Goal: Information Seeking & Learning: Learn about a topic

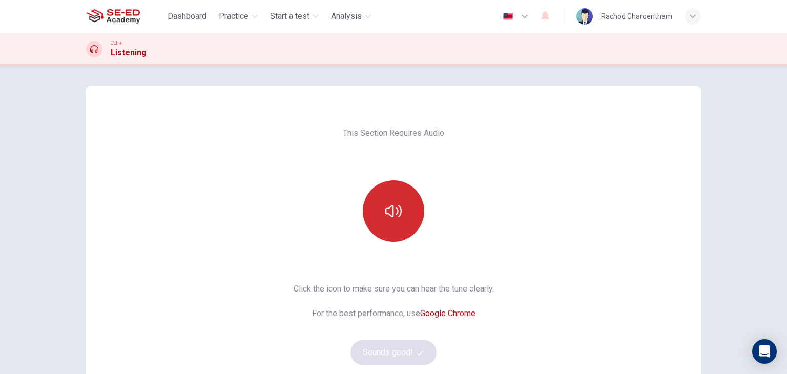
click at [388, 211] on icon "button" at bounding box center [393, 211] width 16 height 16
click at [389, 210] on icon "button" at bounding box center [393, 211] width 16 height 16
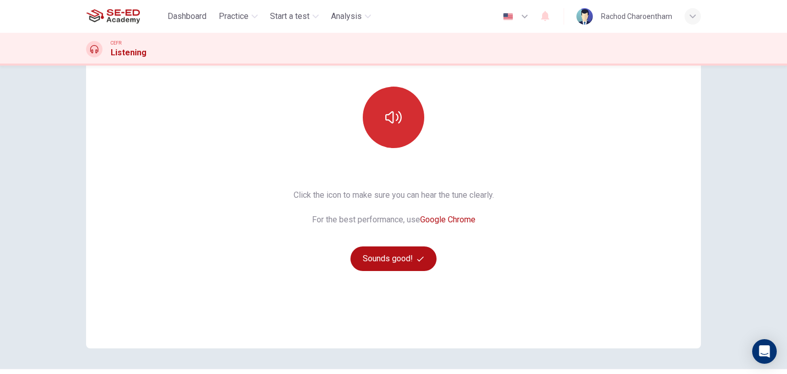
scroll to position [102, 0]
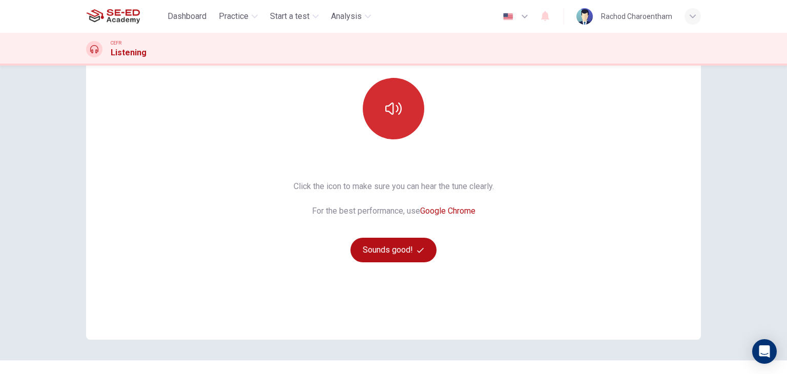
click at [397, 109] on icon "button" at bounding box center [393, 108] width 16 height 16
click at [412, 119] on button "button" at bounding box center [393, 108] width 61 height 61
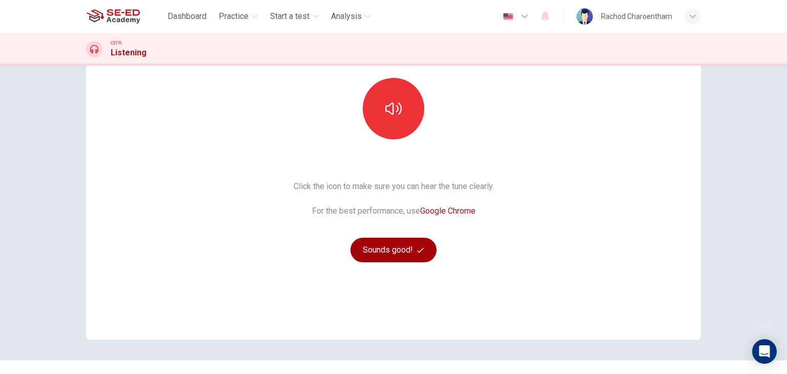
click at [399, 248] on button "Sounds good!" at bounding box center [393, 250] width 86 height 25
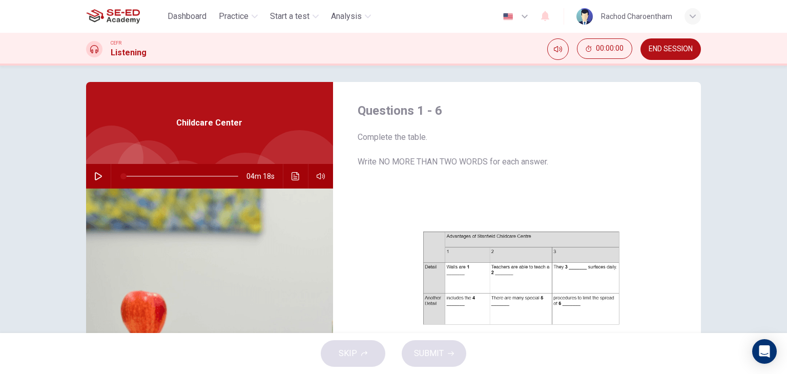
scroll to position [0, 0]
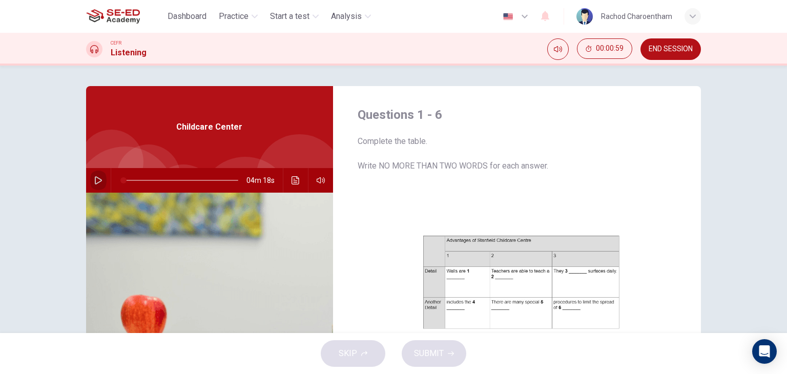
click at [94, 184] on icon "button" at bounding box center [98, 180] width 8 height 8
type input "1"
click at [469, 28] on div "Dashboard Practice Start a test Analysis English en ​ Rachod Charoentham" at bounding box center [393, 16] width 615 height 33
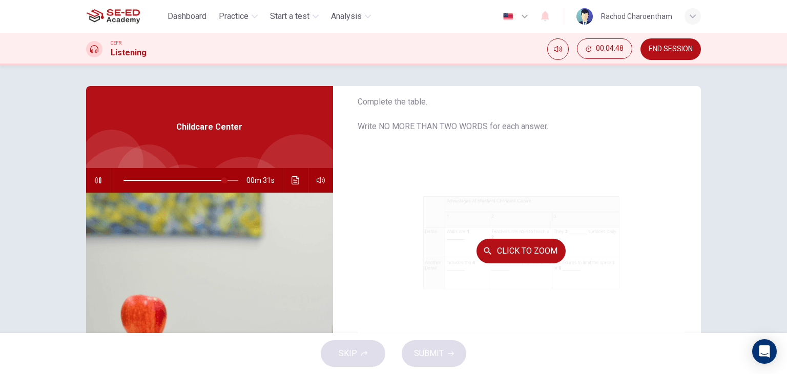
scroll to position [146, 0]
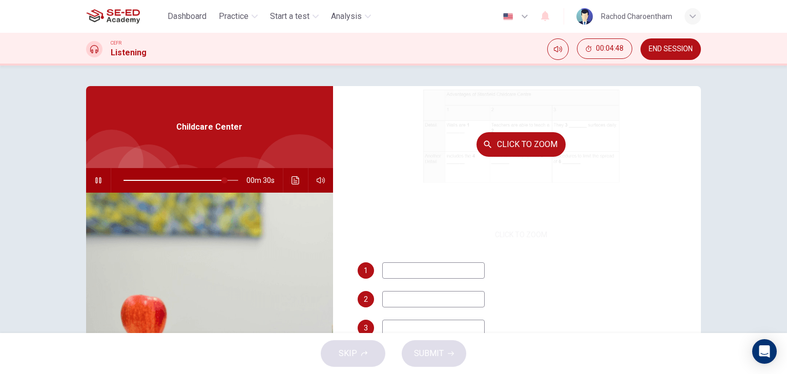
click at [502, 152] on button "Click to Zoom" at bounding box center [520, 144] width 89 height 25
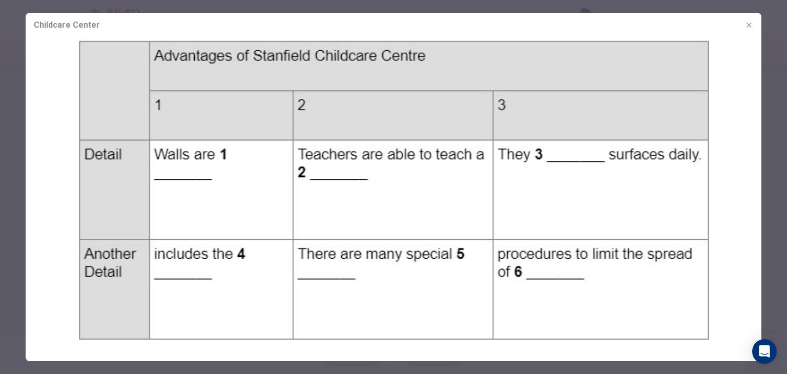
click at [508, 149] on img at bounding box center [394, 189] width 736 height 305
click at [750, 23] on icon "button" at bounding box center [749, 25] width 8 height 8
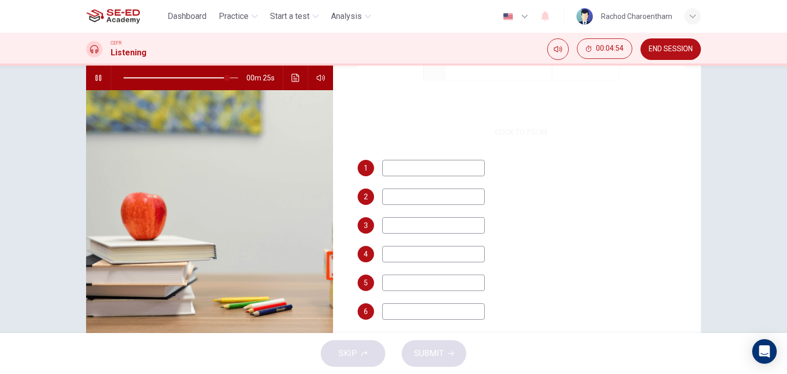
scroll to position [130, 0]
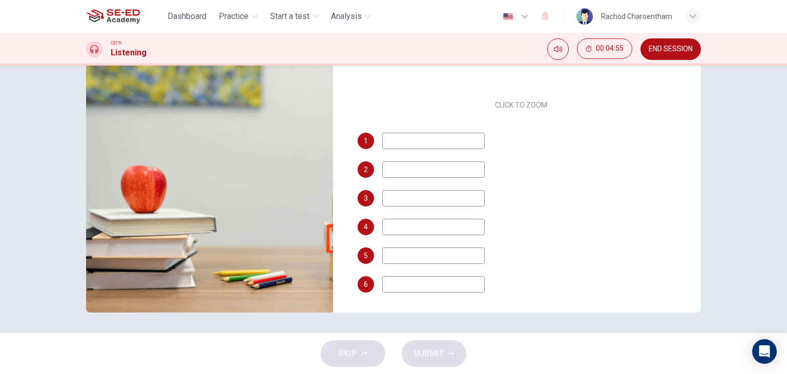
click at [446, 133] on input at bounding box center [433, 141] width 102 height 16
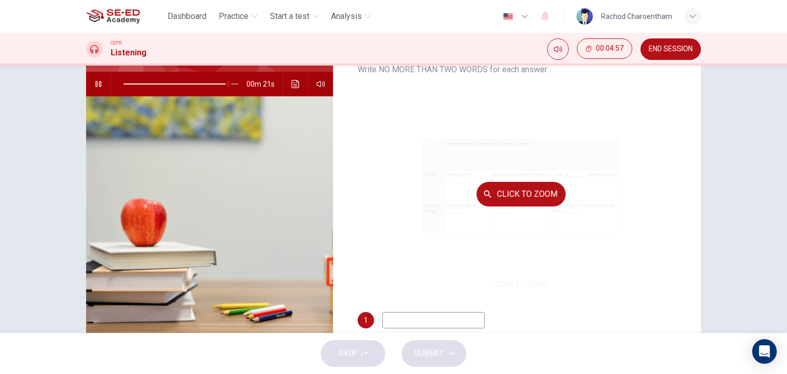
scroll to position [0, 0]
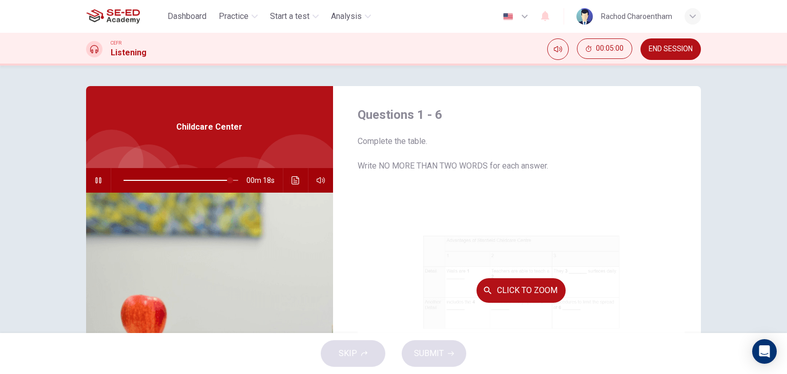
click at [495, 293] on button "Click to Zoom" at bounding box center [520, 290] width 89 height 25
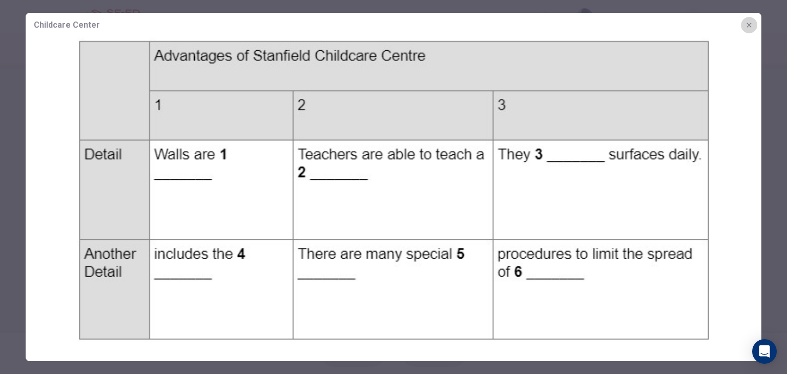
click at [750, 24] on icon "button" at bounding box center [748, 25] width 5 height 5
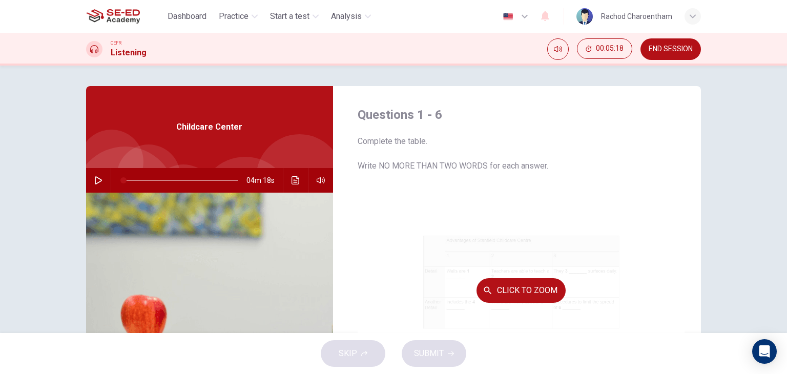
click at [414, 236] on div "Click to Zoom" at bounding box center [521, 290] width 327 height 195
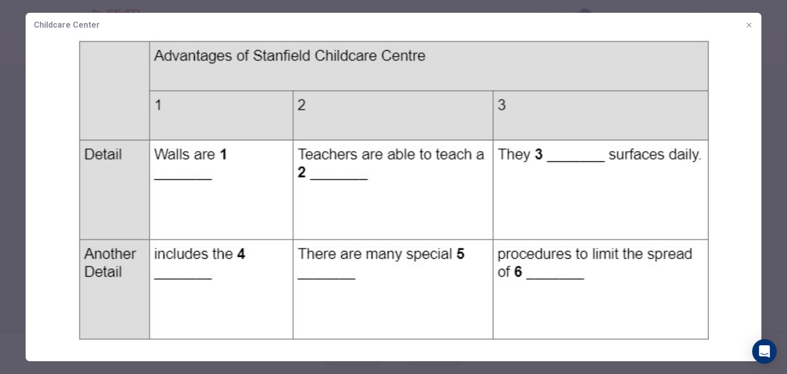
drag, startPoint x: 754, startPoint y: 22, endPoint x: 613, endPoint y: 24, distance: 141.9
click at [754, 23] on button "button" at bounding box center [749, 25] width 16 height 16
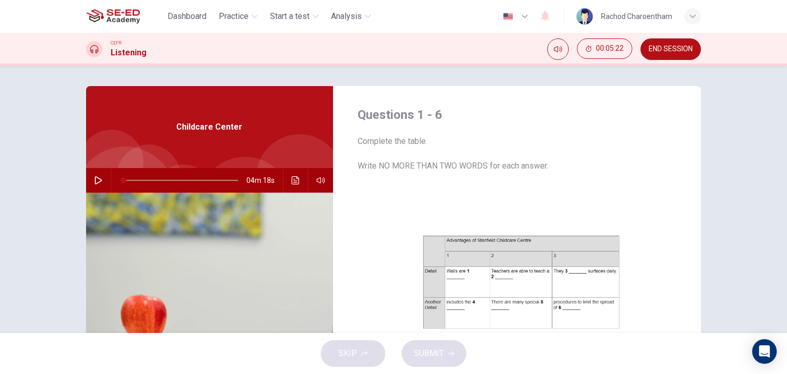
click at [101, 183] on button "button" at bounding box center [98, 180] width 16 height 25
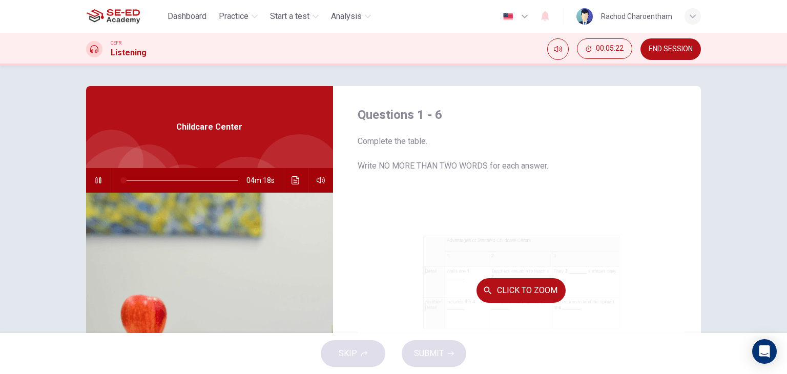
click at [506, 262] on div "Click to Zoom" at bounding box center [521, 290] width 327 height 195
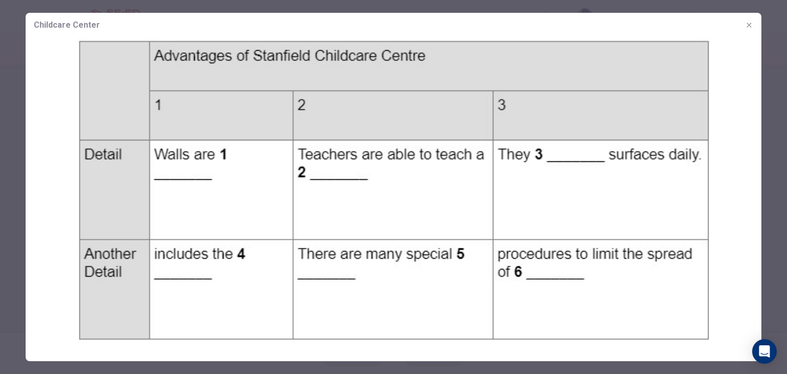
type input "81"
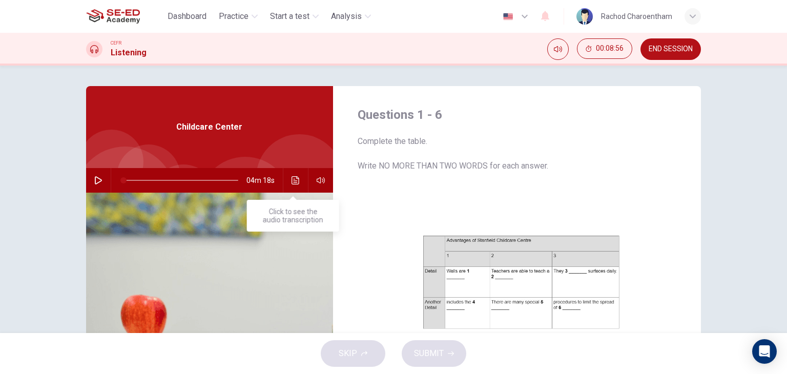
click at [291, 178] on icon "Click to see the audio transcription" at bounding box center [295, 180] width 8 height 8
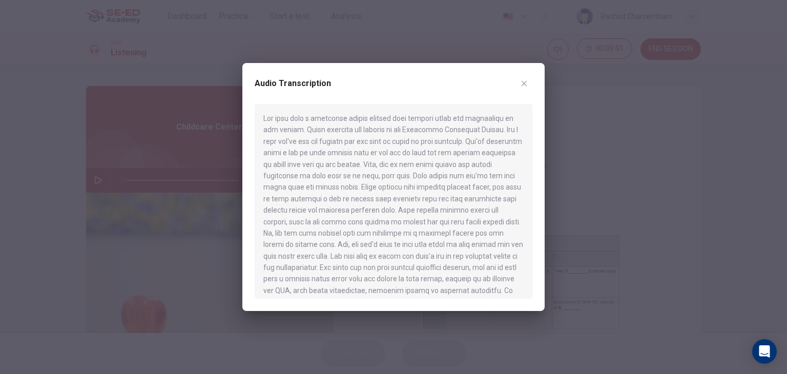
drag, startPoint x: 264, startPoint y: 114, endPoint x: 502, endPoint y: 188, distance: 249.3
click at [535, 212] on div "Audio Transcription" at bounding box center [393, 187] width 302 height 248
drag, startPoint x: 350, startPoint y: 133, endPoint x: 386, endPoint y: 191, distance: 67.8
drag, startPoint x: 262, startPoint y: 115, endPoint x: 411, endPoint y: 199, distance: 170.6
click at [411, 199] on div at bounding box center [394, 201] width 278 height 195
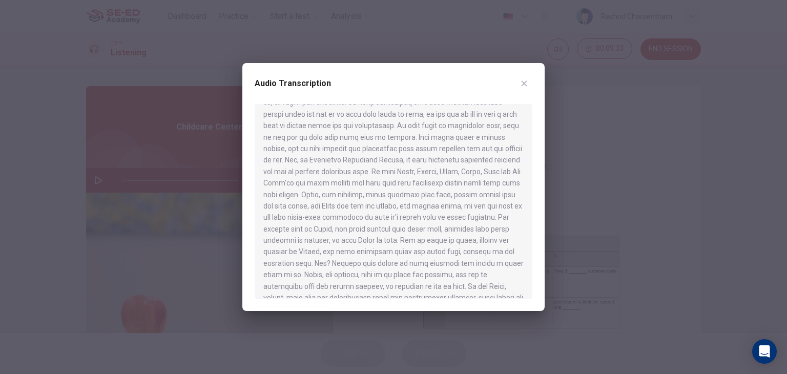
scroll to position [310, 0]
click at [520, 86] on icon "button" at bounding box center [524, 83] width 8 height 8
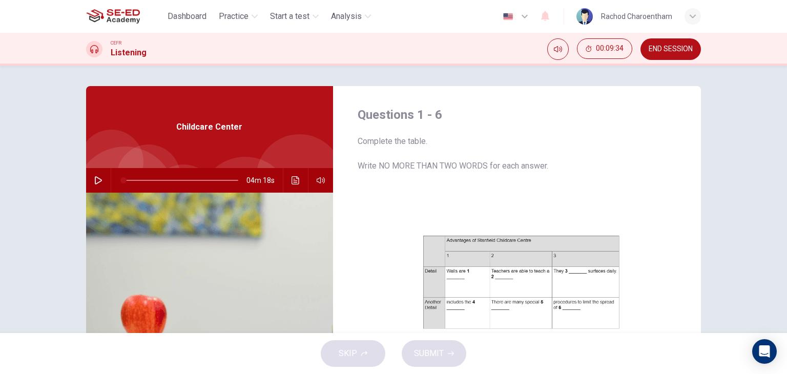
click at [291, 176] on icon "Click to see the audio transcription" at bounding box center [295, 180] width 8 height 8
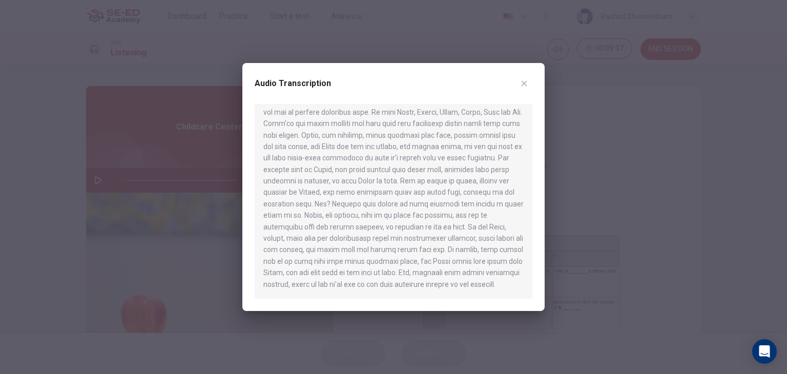
scroll to position [362, 0]
drag, startPoint x: 291, startPoint y: 283, endPoint x: 295, endPoint y: 275, distance: 9.2
drag, startPoint x: 262, startPoint y: 118, endPoint x: 464, endPoint y: 265, distance: 249.7
click at [464, 265] on div at bounding box center [394, 201] width 278 height 195
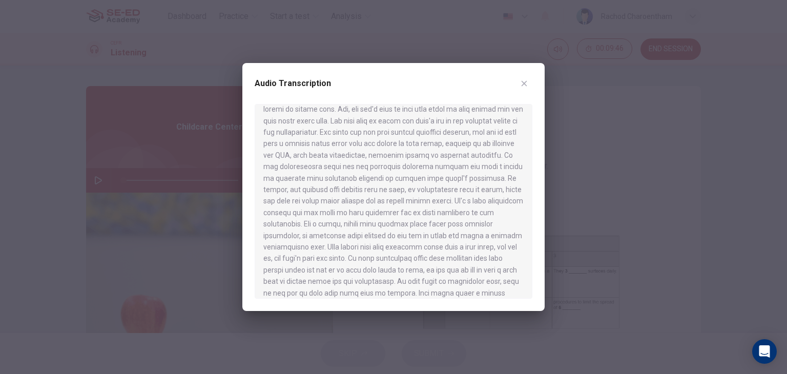
scroll to position [102, 0]
drag, startPoint x: 264, startPoint y: 107, endPoint x: 406, endPoint y: 162, distance: 152.3
drag, startPoint x: 262, startPoint y: 109, endPoint x: 365, endPoint y: 142, distance: 108.2
click at [365, 142] on div at bounding box center [394, 201] width 278 height 195
drag, startPoint x: 282, startPoint y: 71, endPoint x: 342, endPoint y: 31, distance: 72.5
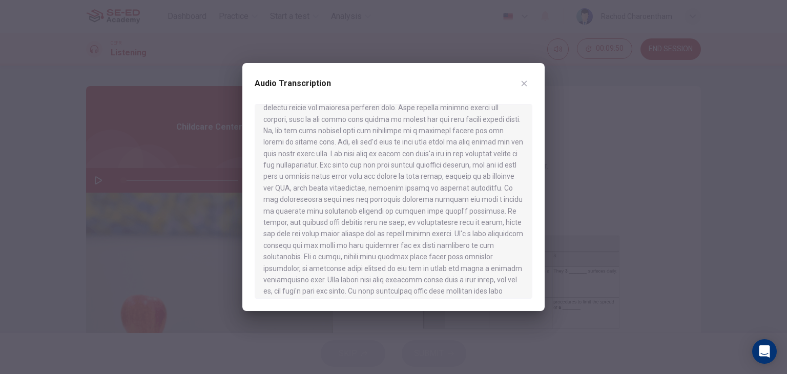
click at [342, 31] on div "Audio Transcription" at bounding box center [393, 187] width 787 height 374
click at [518, 80] on button "button" at bounding box center [524, 83] width 16 height 16
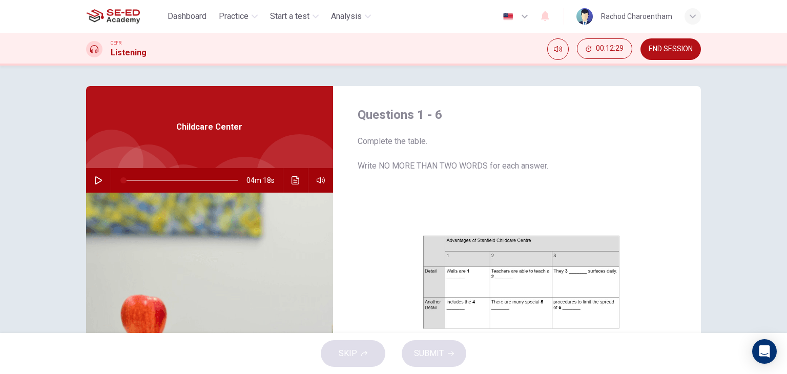
click at [98, 180] on icon "button" at bounding box center [98, 180] width 7 height 8
click at [291, 179] on icon "Click to see the audio transcription" at bounding box center [295, 180] width 8 height 8
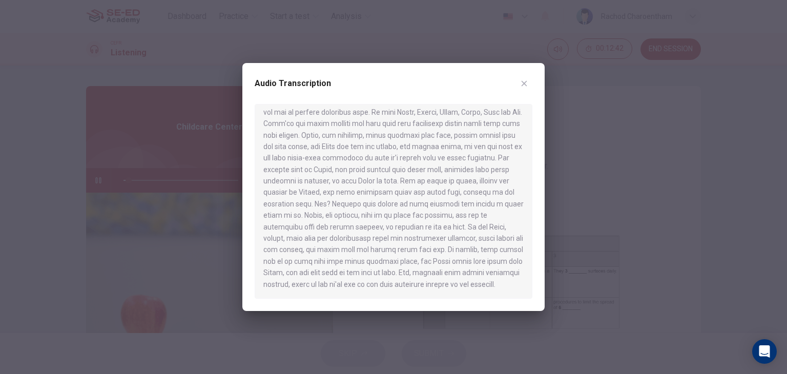
scroll to position [362, 0]
click at [525, 87] on icon "button" at bounding box center [524, 83] width 8 height 8
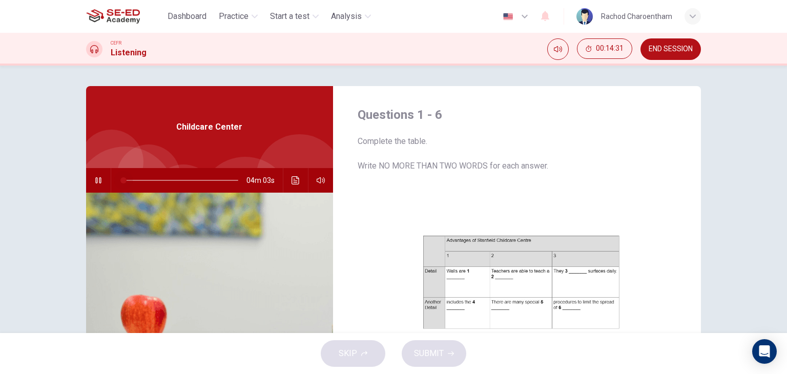
drag, startPoint x: 169, startPoint y: 178, endPoint x: 180, endPoint y: 149, distance: 31.5
click at [81, 173] on div "Questions 1 - 6 Complete the table. Write NO MORE THAN TWO WORDS for each answe…" at bounding box center [393, 264] width 647 height 356
drag, startPoint x: 123, startPoint y: 178, endPoint x: 108, endPoint y: 181, distance: 15.7
click at [111, 181] on div at bounding box center [178, 180] width 135 height 25
click at [207, 180] on span at bounding box center [180, 180] width 115 height 1
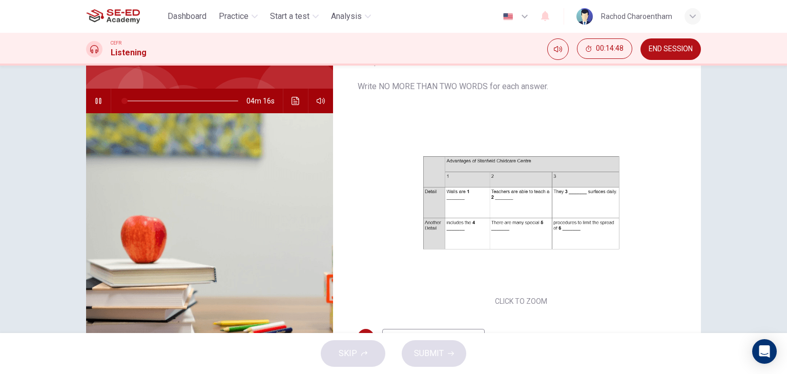
scroll to position [130, 0]
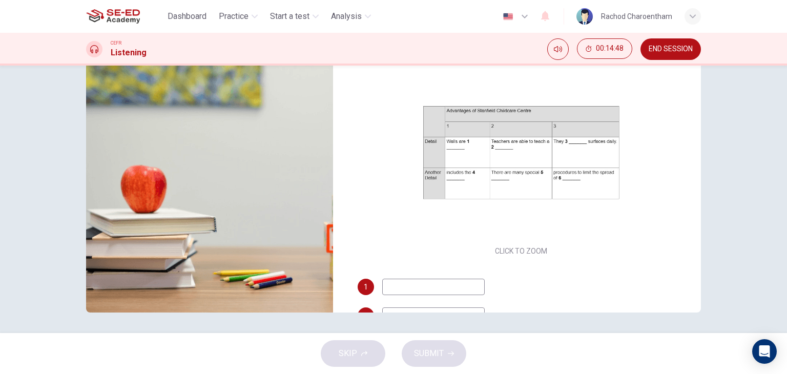
type input "0"
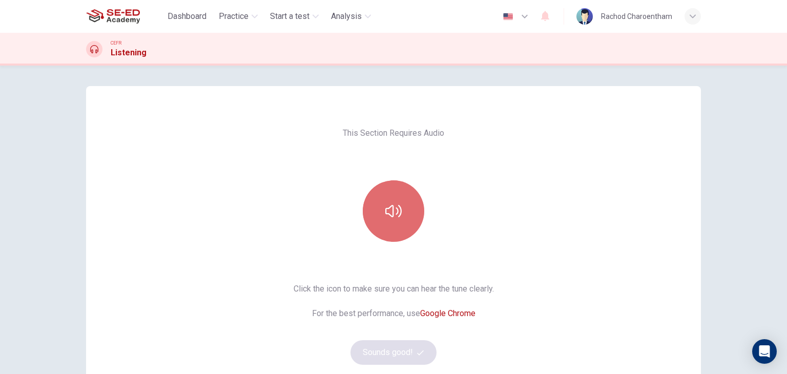
click at [395, 183] on button "button" at bounding box center [393, 210] width 61 height 61
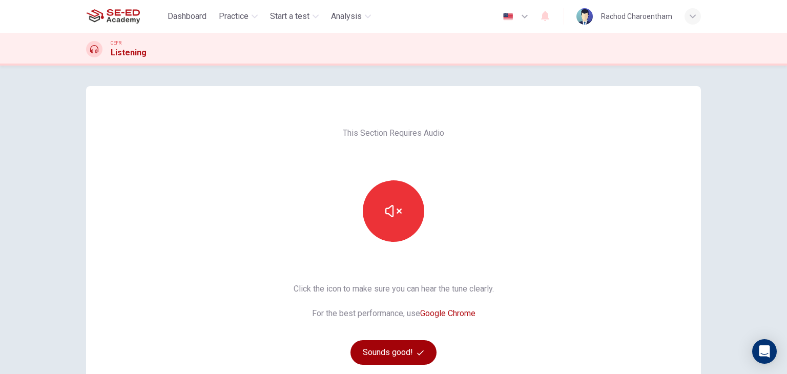
click at [391, 361] on button "Sounds good!" at bounding box center [393, 352] width 86 height 25
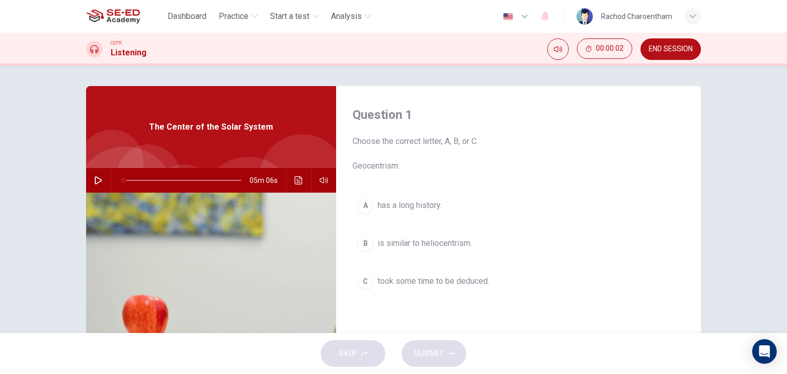
click at [102, 182] on button "button" at bounding box center [98, 180] width 16 height 25
click at [95, 180] on icon "button" at bounding box center [98, 180] width 6 height 6
click at [90, 182] on button "button" at bounding box center [98, 180] width 16 height 25
drag, startPoint x: 126, startPoint y: 178, endPoint x: 111, endPoint y: 174, distance: 15.3
click at [120, 177] on span at bounding box center [123, 180] width 6 height 6
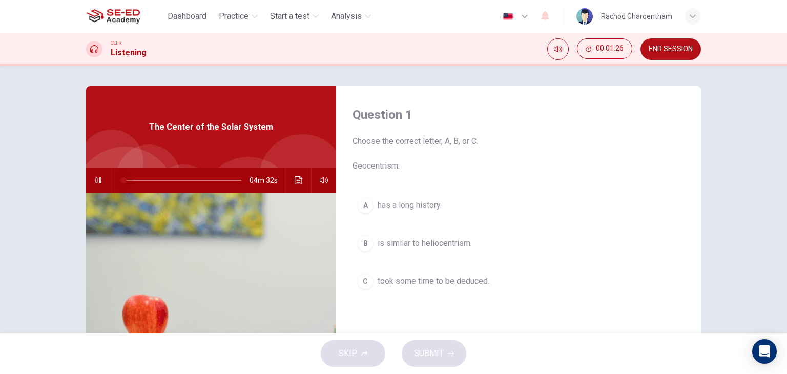
drag, startPoint x: 140, startPoint y: 180, endPoint x: 102, endPoint y: 177, distance: 38.0
click at [102, 177] on div "04m 32s" at bounding box center [211, 180] width 250 height 25
click at [98, 183] on icon "button" at bounding box center [98, 180] width 8 height 8
click at [99, 181] on icon "button" at bounding box center [98, 180] width 8 height 8
drag, startPoint x: 122, startPoint y: 179, endPoint x: 98, endPoint y: 184, distance: 24.2
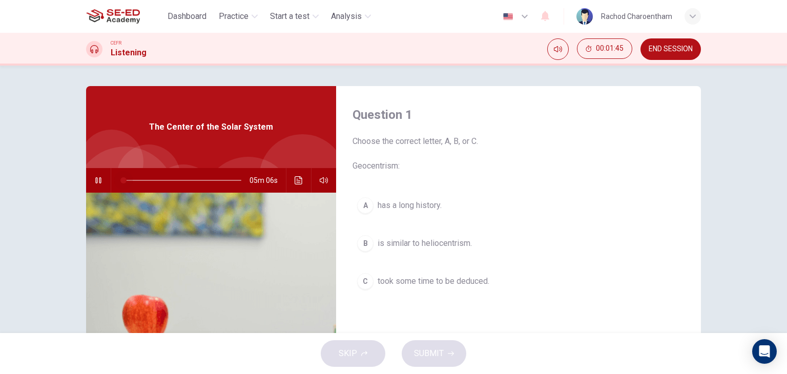
click at [100, 185] on div "05m 06s" at bounding box center [211, 180] width 250 height 25
click at [94, 181] on icon "button" at bounding box center [98, 180] width 8 height 8
click at [100, 187] on button "button" at bounding box center [98, 180] width 16 height 25
click at [296, 177] on icon "Click to see the audio transcription" at bounding box center [299, 180] width 8 height 8
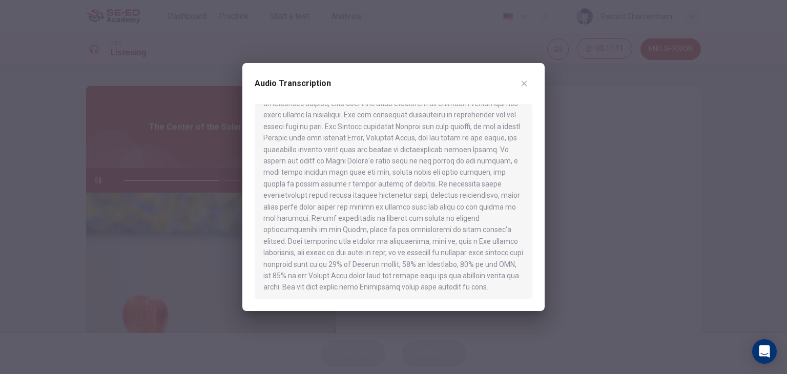
scroll to position [430, 0]
type input "0"
click at [530, 80] on button "button" at bounding box center [524, 83] width 16 height 16
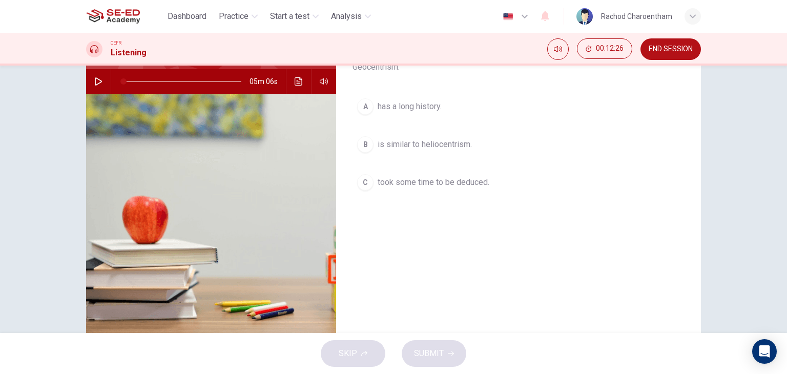
scroll to position [102, 0]
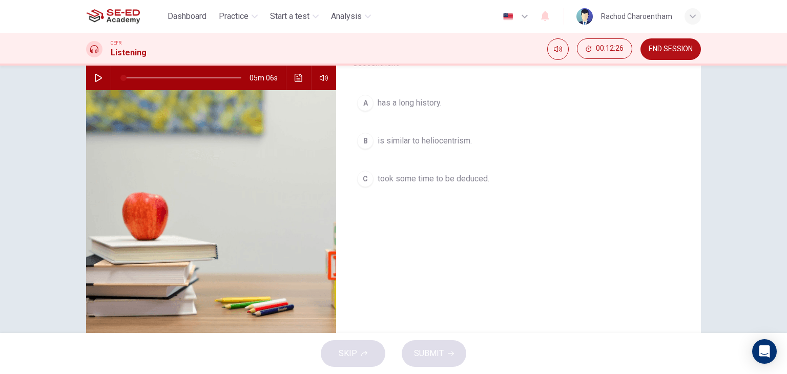
click at [489, 178] on button "C took some time to be deduced." at bounding box center [518, 179] width 332 height 26
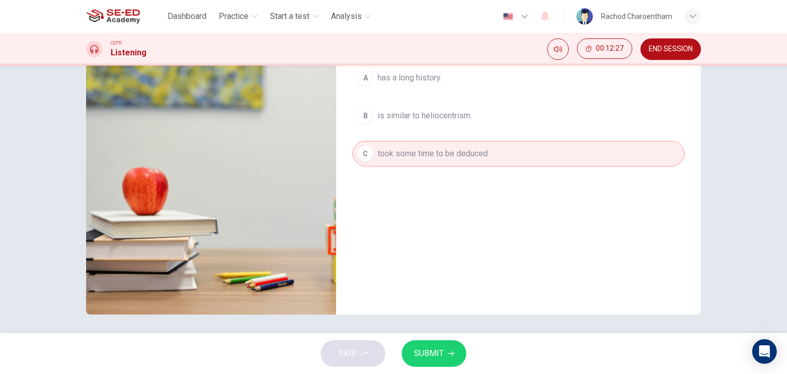
scroll to position [130, 0]
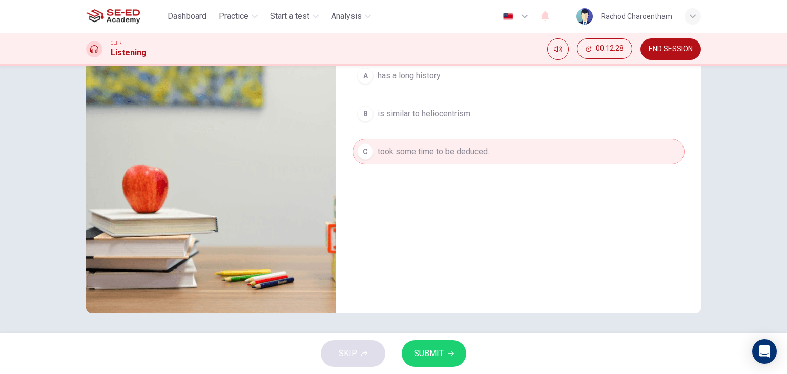
click at [432, 358] on span "SUBMIT" at bounding box center [429, 353] width 30 height 14
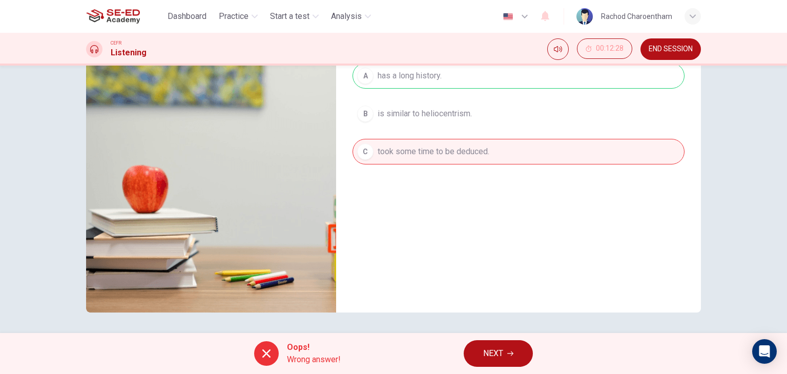
click at [281, 355] on div "Oops! Wrong answer!" at bounding box center [297, 353] width 87 height 25
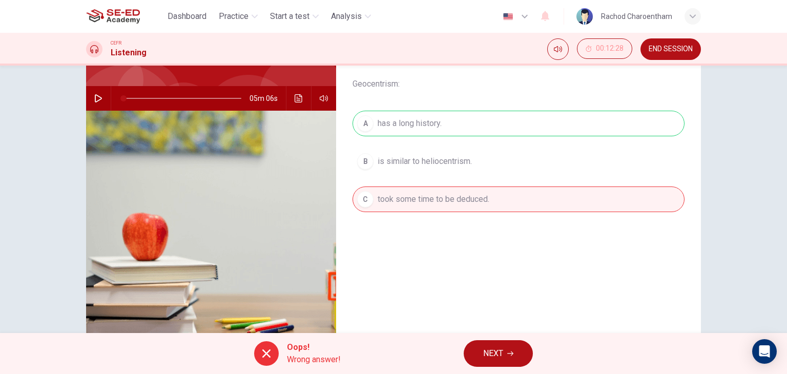
scroll to position [78, 0]
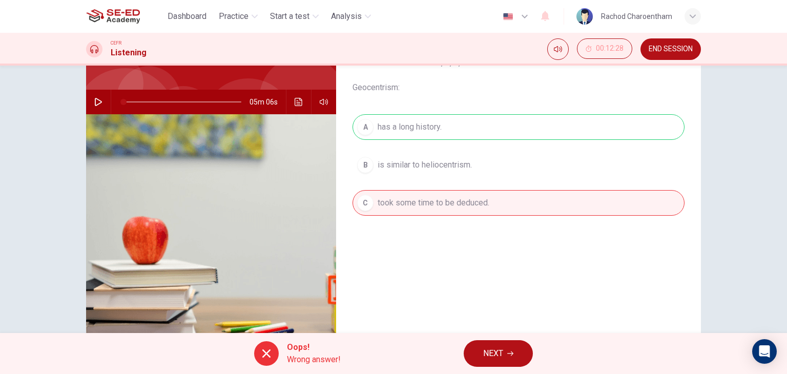
click at [431, 112] on div "Question 1 Choose the correct letter, A, B, or C. Geocentrism: A has a long his…" at bounding box center [518, 186] width 365 height 356
click at [427, 125] on div "A has a long history. B is similar to heliocentrism. C took some time to be ded…" at bounding box center [518, 175] width 332 height 122
click at [498, 352] on span "NEXT" at bounding box center [493, 353] width 20 height 14
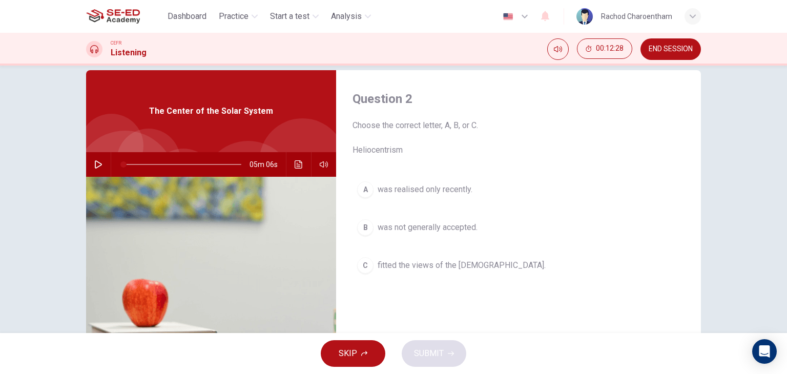
scroll to position [0, 0]
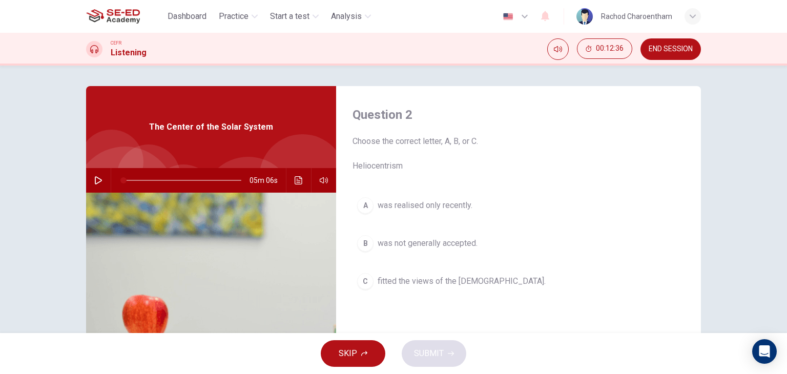
click at [440, 252] on button "B was not generally accepted." at bounding box center [518, 243] width 332 height 26
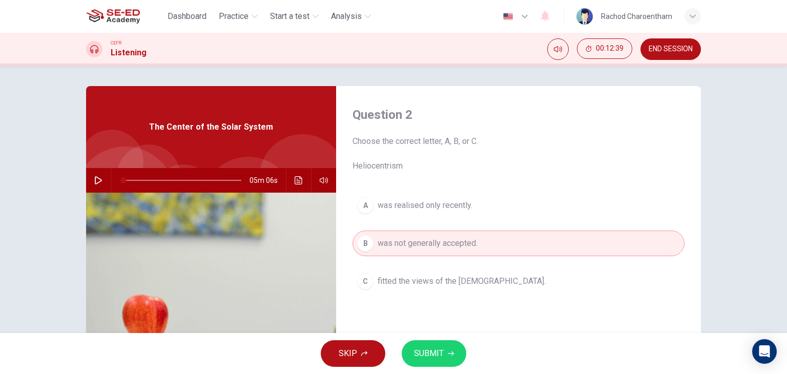
click at [410, 211] on span "was realised only recently." at bounding box center [425, 205] width 95 height 12
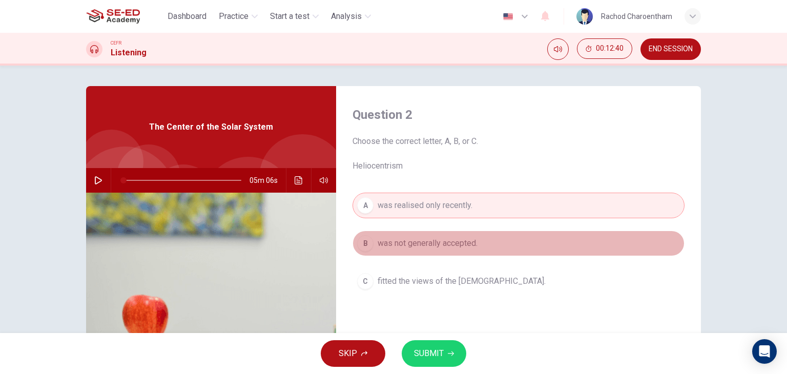
click at [406, 241] on span "was not generally accepted." at bounding box center [428, 243] width 100 height 12
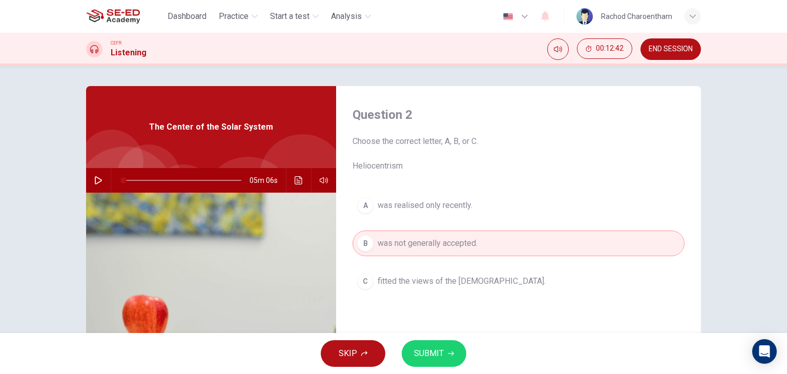
click at [416, 348] on span "SUBMIT" at bounding box center [429, 353] width 30 height 14
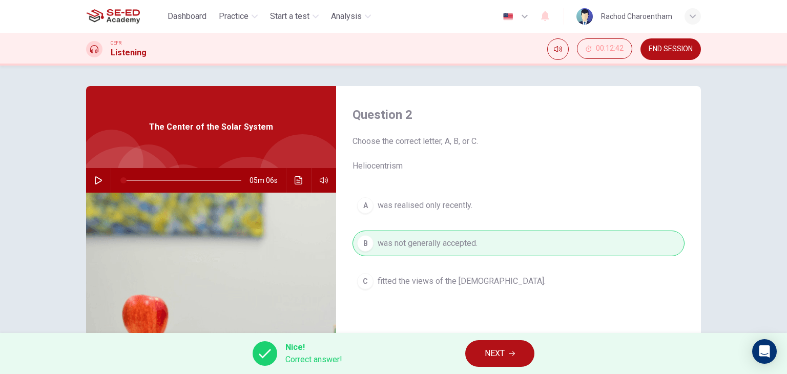
click at [496, 352] on span "NEXT" at bounding box center [495, 353] width 20 height 14
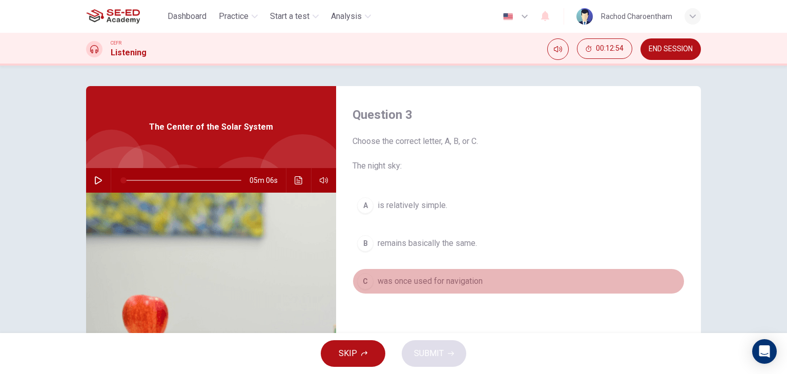
click at [460, 288] on button "C was once used for navigation" at bounding box center [518, 281] width 332 height 26
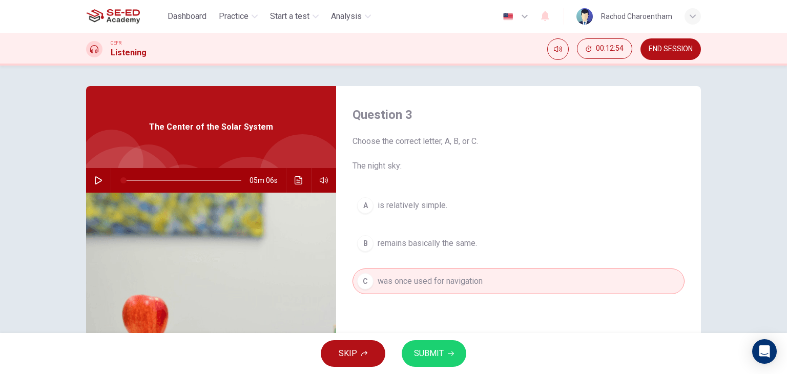
click at [423, 347] on span "SUBMIT" at bounding box center [429, 353] width 30 height 14
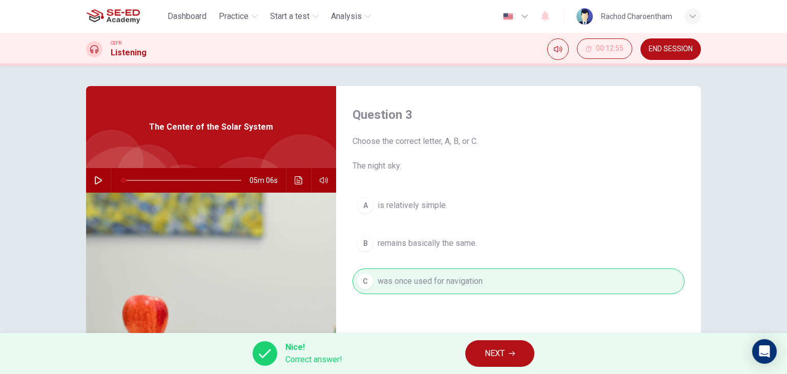
click at [484, 350] on button "NEXT" at bounding box center [499, 353] width 69 height 27
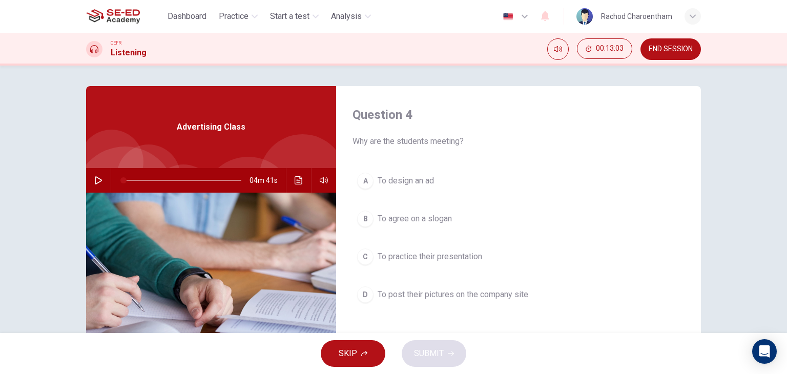
click at [100, 184] on button "button" at bounding box center [98, 180] width 16 height 25
type input "4"
drag, startPoint x: 108, startPoint y: 181, endPoint x: 101, endPoint y: 180, distance: 6.7
click at [102, 181] on div "04m 38s" at bounding box center [211, 180] width 250 height 25
click at [90, 184] on button "button" at bounding box center [98, 180] width 16 height 25
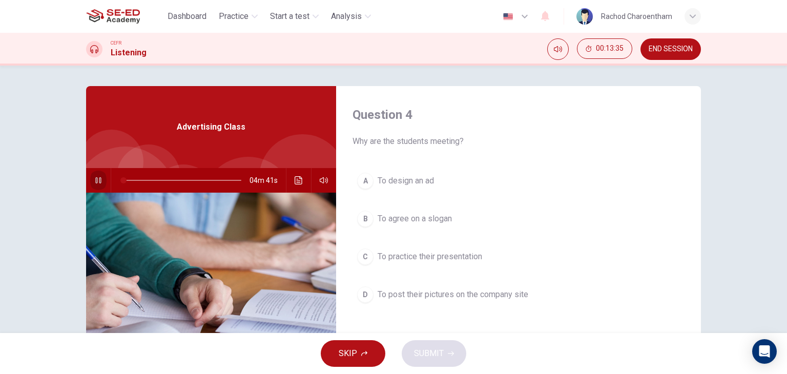
click at [95, 182] on icon "button" at bounding box center [98, 180] width 6 height 6
click at [101, 182] on button "button" at bounding box center [98, 180] width 16 height 25
click at [396, 256] on span "To practice their presentation" at bounding box center [430, 256] width 104 height 12
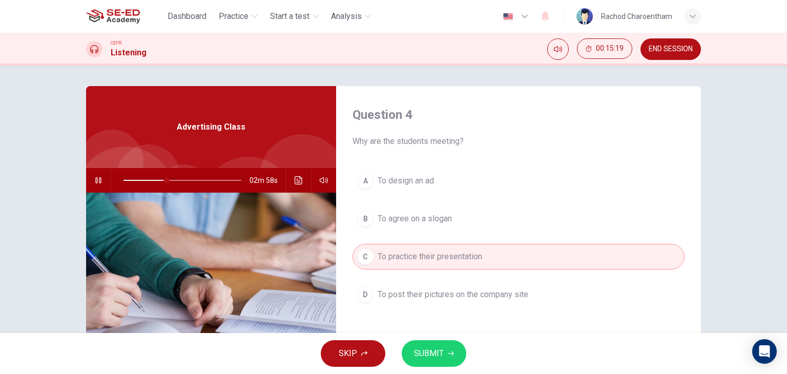
click at [417, 351] on span "SUBMIT" at bounding box center [429, 353] width 30 height 14
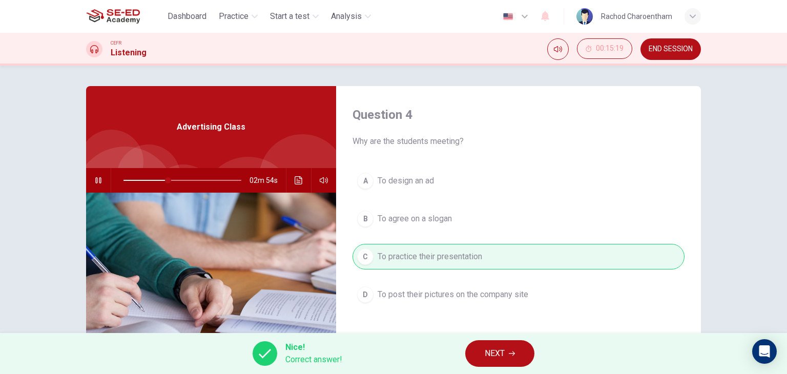
click at [486, 343] on button "NEXT" at bounding box center [499, 353] width 69 height 27
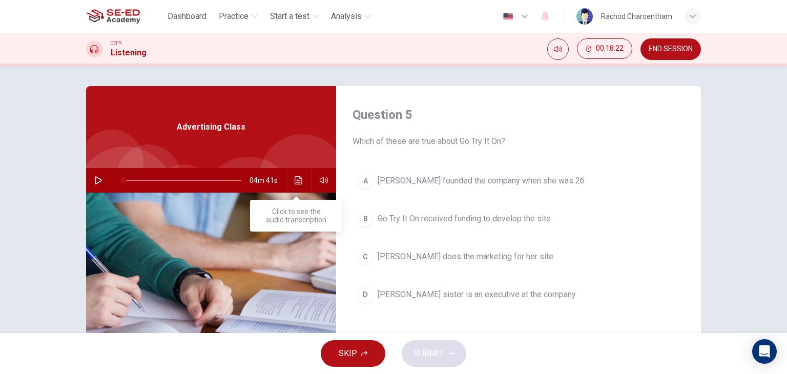
click at [298, 179] on icon "Click to see the audio transcription" at bounding box center [299, 180] width 8 height 8
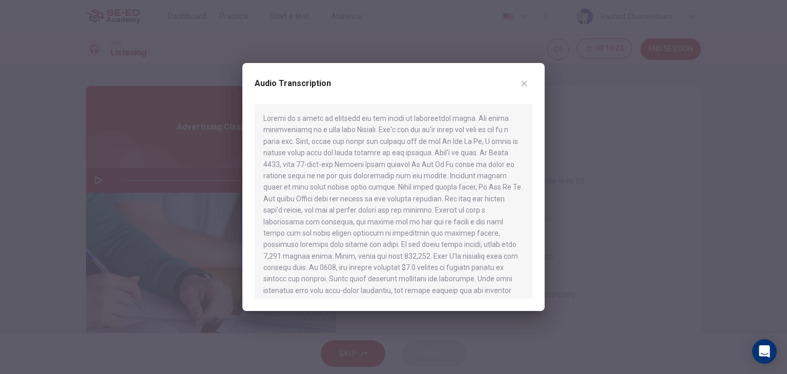
click at [92, 181] on div at bounding box center [393, 187] width 787 height 374
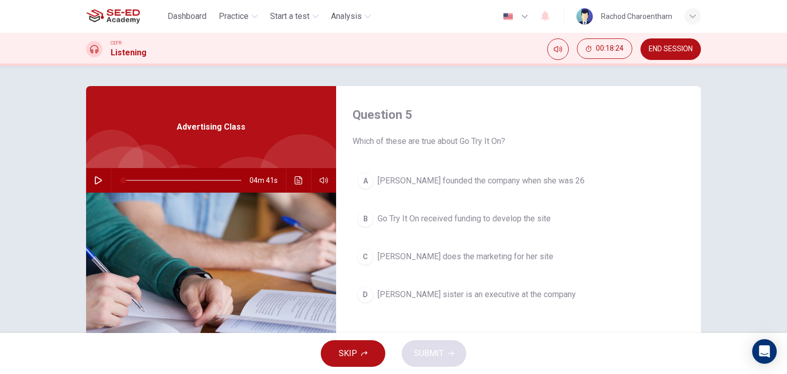
click at [94, 181] on icon "button" at bounding box center [98, 180] width 8 height 8
click at [298, 180] on icon "Click to see the audio transcription" at bounding box center [299, 180] width 8 height 8
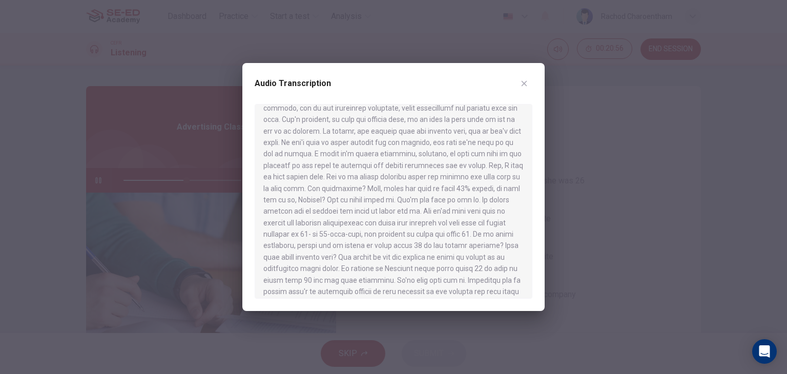
scroll to position [259, 0]
click at [526, 85] on icon "button" at bounding box center [524, 83] width 8 height 8
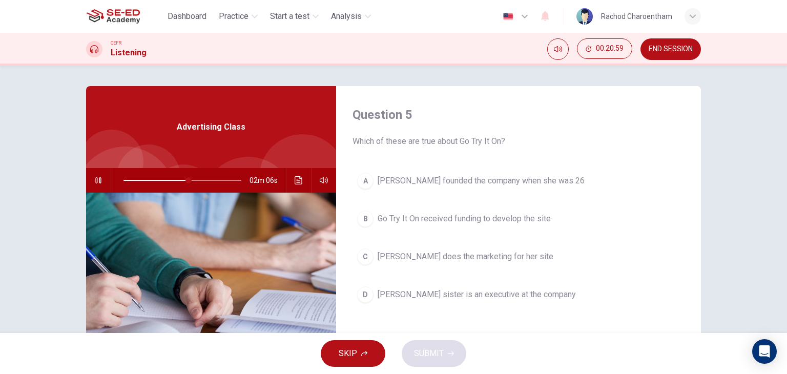
click at [94, 182] on icon "button" at bounding box center [98, 180] width 8 height 8
click at [118, 179] on div at bounding box center [180, 180] width 138 height 25
click at [127, 182] on span at bounding box center [182, 180] width 118 height 14
drag, startPoint x: 122, startPoint y: 181, endPoint x: 104, endPoint y: 183, distance: 18.0
click at [108, 183] on div "04m 41s" at bounding box center [211, 180] width 250 height 25
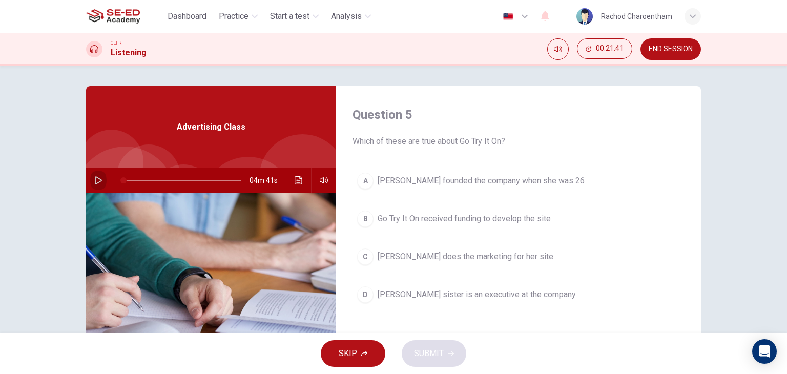
click at [98, 183] on icon "button" at bounding box center [98, 180] width 8 height 8
click at [291, 178] on button "Click to see the audio transcription" at bounding box center [298, 180] width 16 height 25
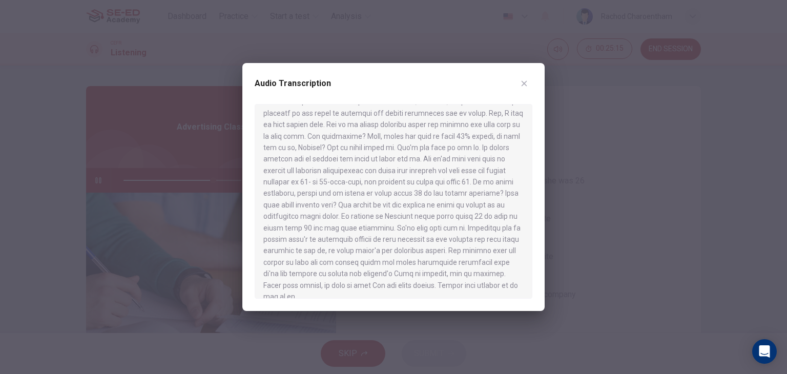
scroll to position [359, 0]
click at [531, 81] on button "button" at bounding box center [524, 83] width 16 height 16
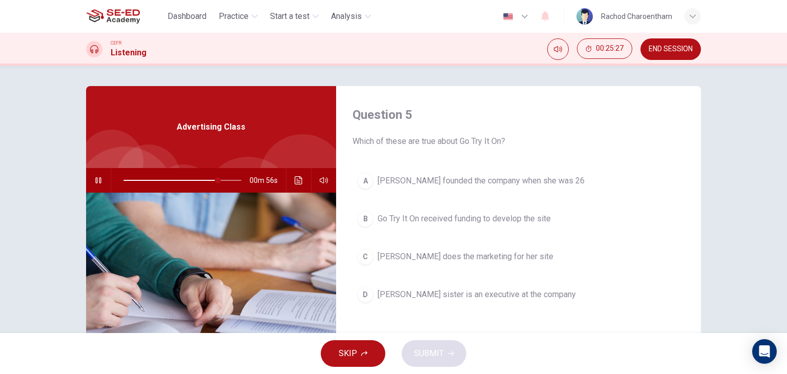
click at [354, 353] on span "SKIP" at bounding box center [348, 353] width 18 height 14
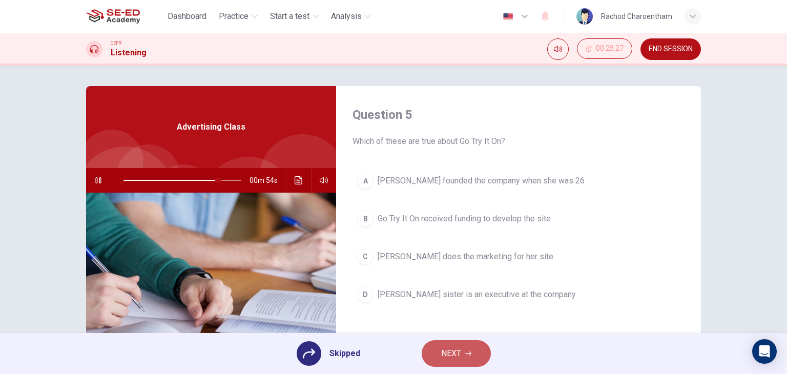
click at [484, 358] on button "NEXT" at bounding box center [456, 353] width 69 height 27
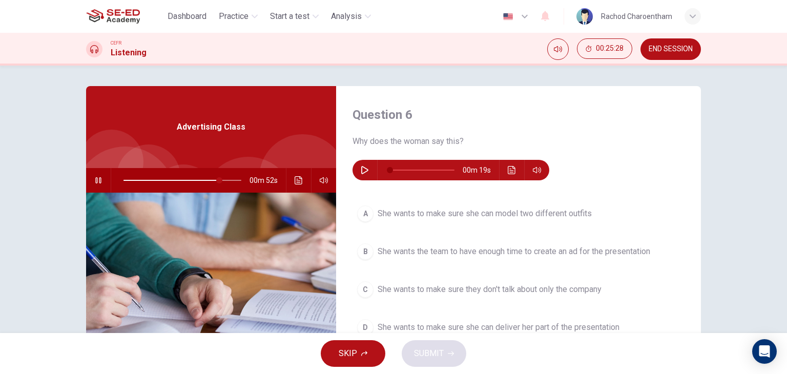
type input "82"
click at [641, 46] on button "END SESSION" at bounding box center [670, 49] width 60 height 22
